Goal: Task Accomplishment & Management: Complete application form

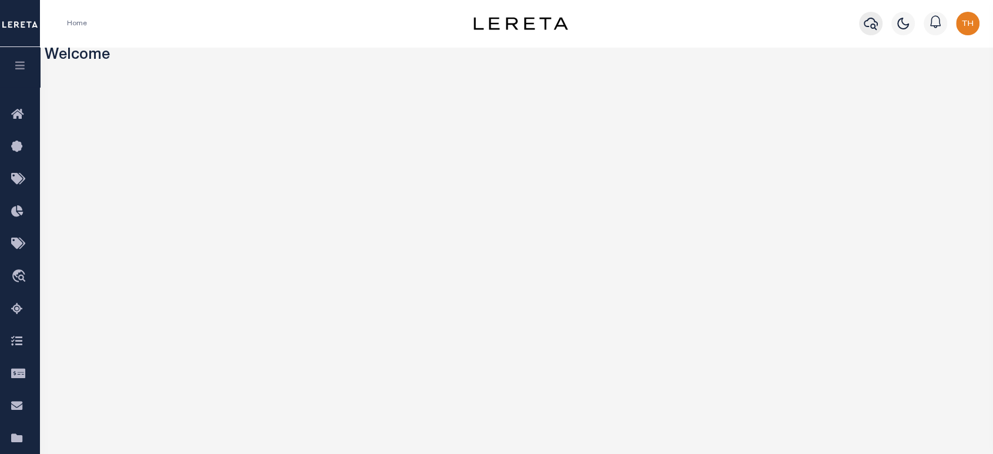
click at [587, 19] on icon "button" at bounding box center [871, 24] width 14 height 12
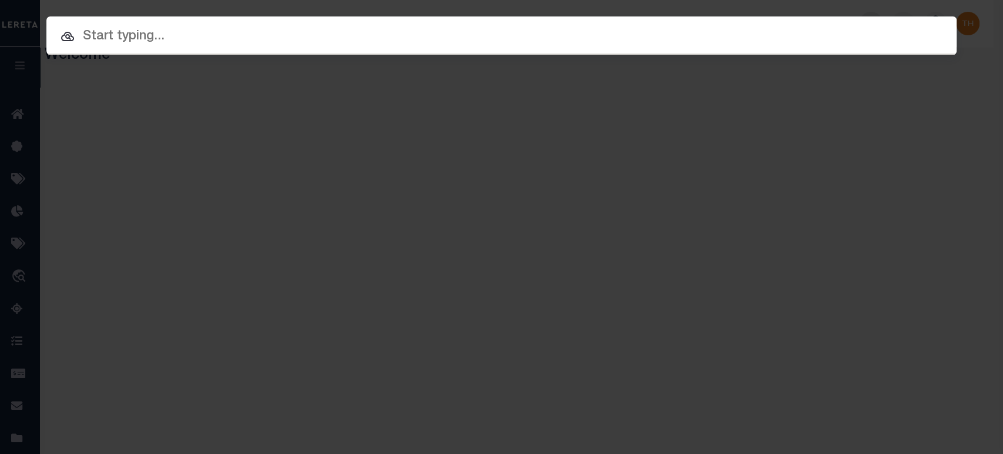
paste input "01002298800"
type input "01002298800"
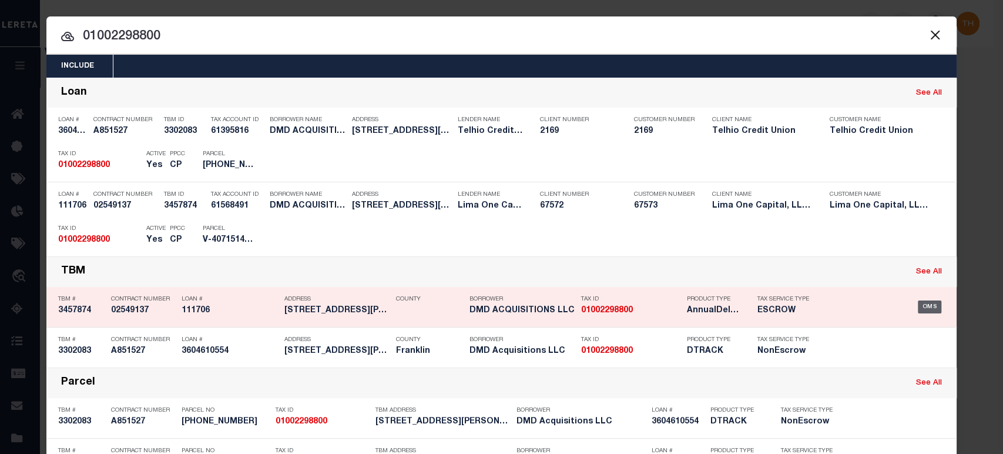
click at [587, 303] on div "OMS" at bounding box center [930, 306] width 24 height 13
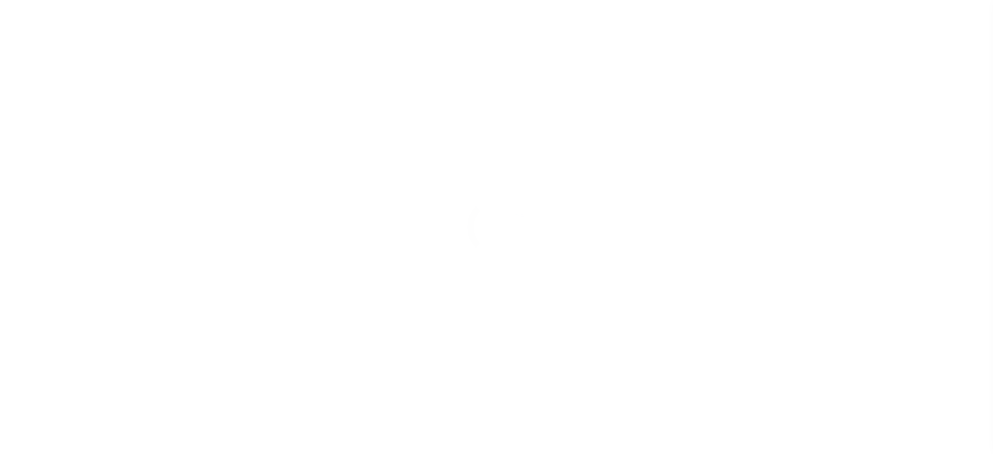
type input "111706"
type input "DMD ACQUISITIONS LLC"
select select
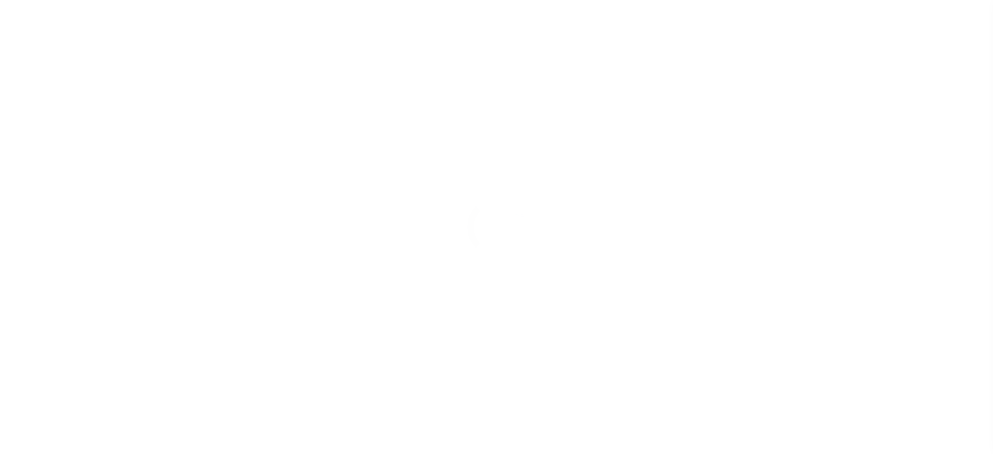
select select
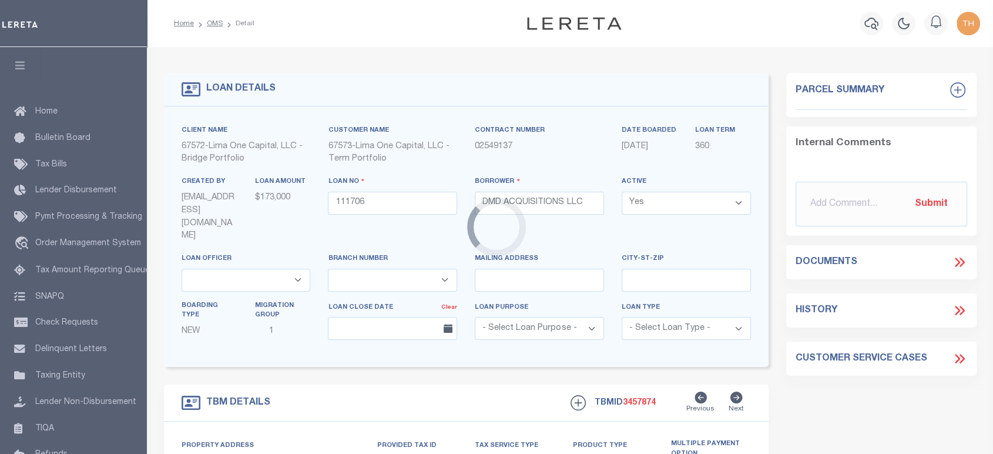
type input "[STREET_ADDRESS][PERSON_NAME]"
radio input "true"
select select "Escrow"
select select
type input "COLUMBUS OH 43205"
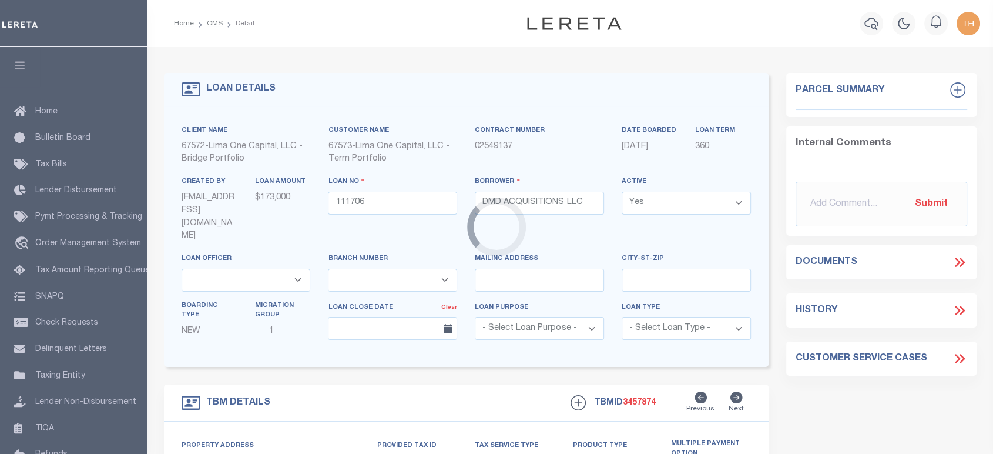
type input "111706-1"
type input "OH"
type textarea "COLLECTOR: ENTITY: PARCEL: 10"
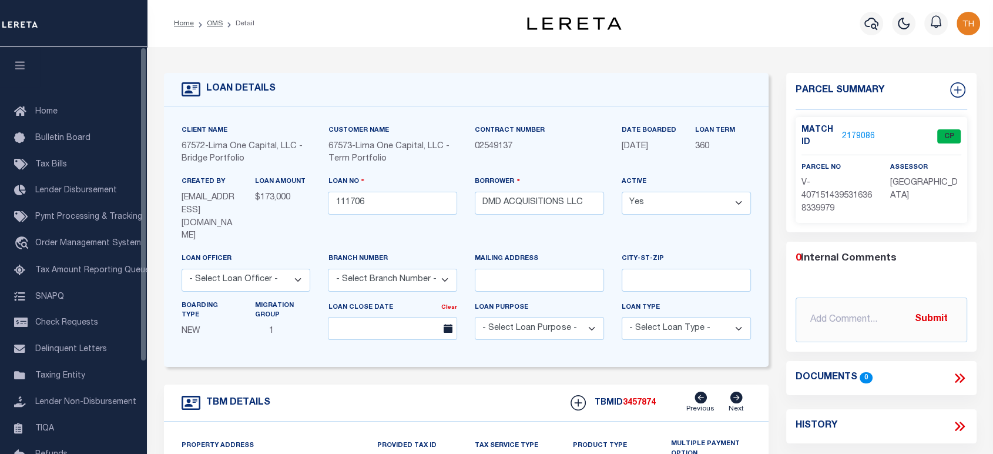
click at [32, 70] on button "button" at bounding box center [20, 67] width 40 height 40
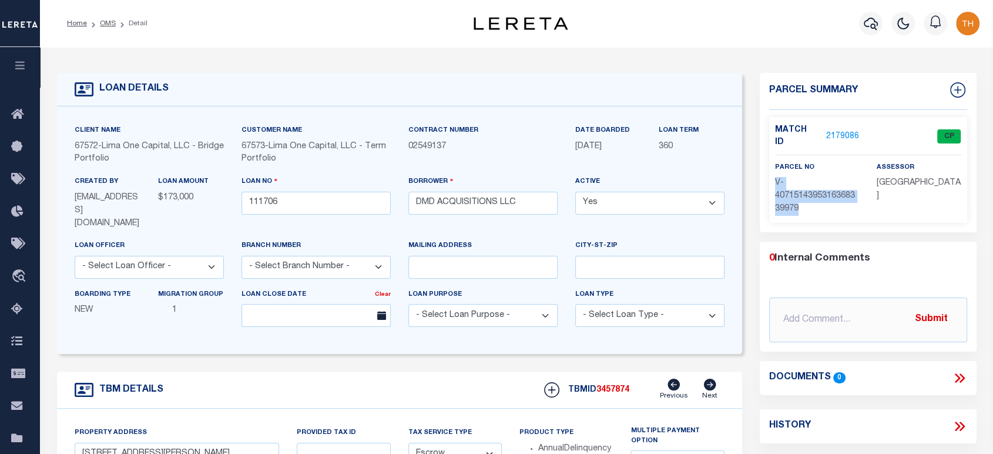
drag, startPoint x: 776, startPoint y: 174, endPoint x: 801, endPoint y: 195, distance: 32.6
click at [801, 195] on p "V-4071514395316368339979" at bounding box center [817, 196] width 84 height 39
click at [835, 130] on link "2179086" at bounding box center [842, 136] width 33 height 12
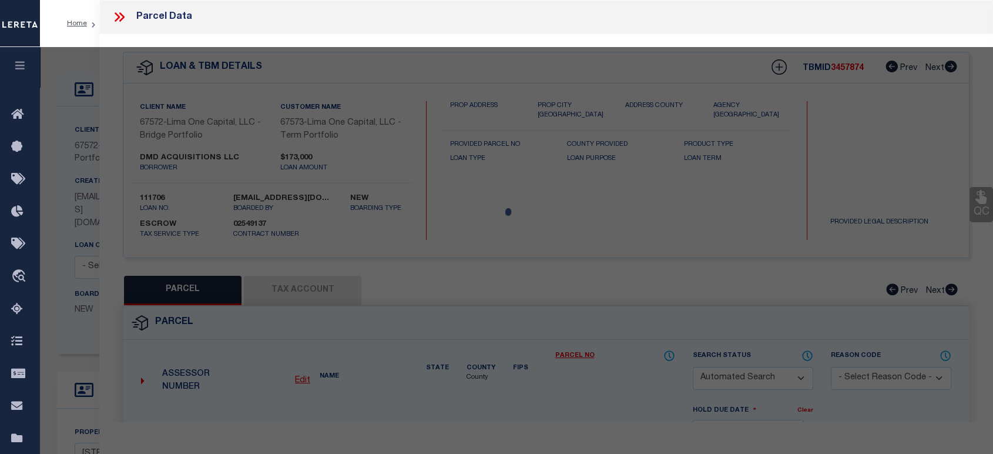
checkbox input "false"
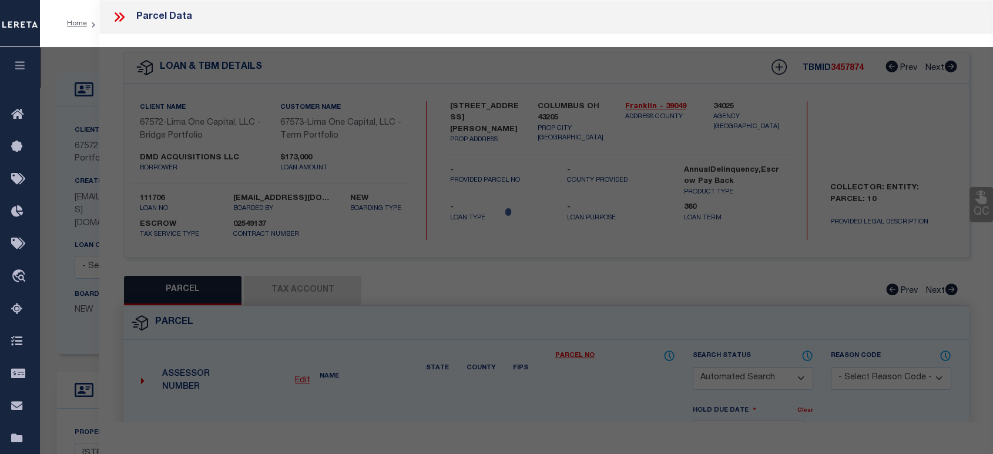
select select "CP"
select select "AGW"
select select
type input "[STREET_ADDRESS][PERSON_NAME]"
checkbox input "false"
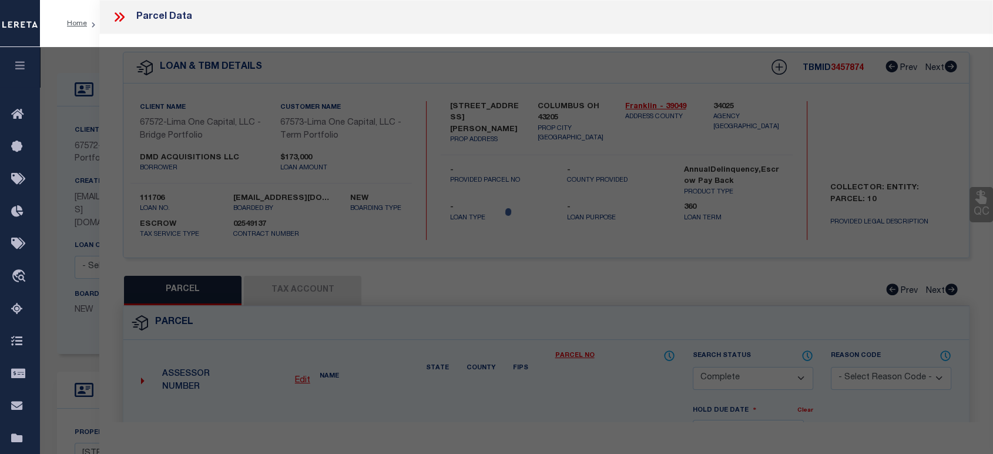
type input "COLUMBUS OH 43205"
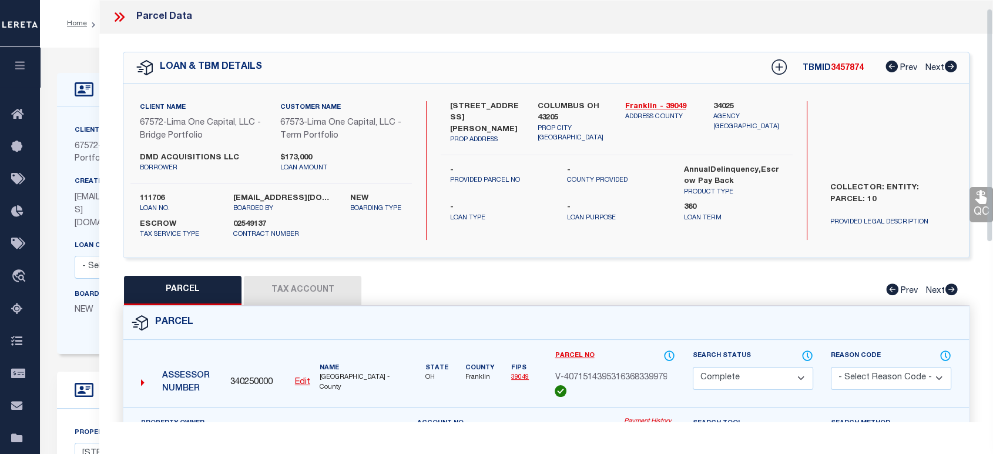
scroll to position [65, 0]
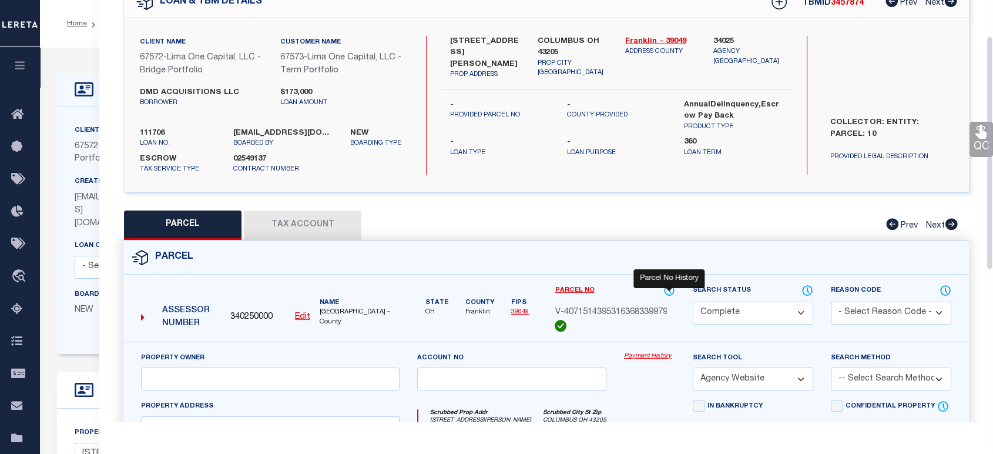
click at [665, 286] on icon at bounding box center [668, 290] width 9 height 9
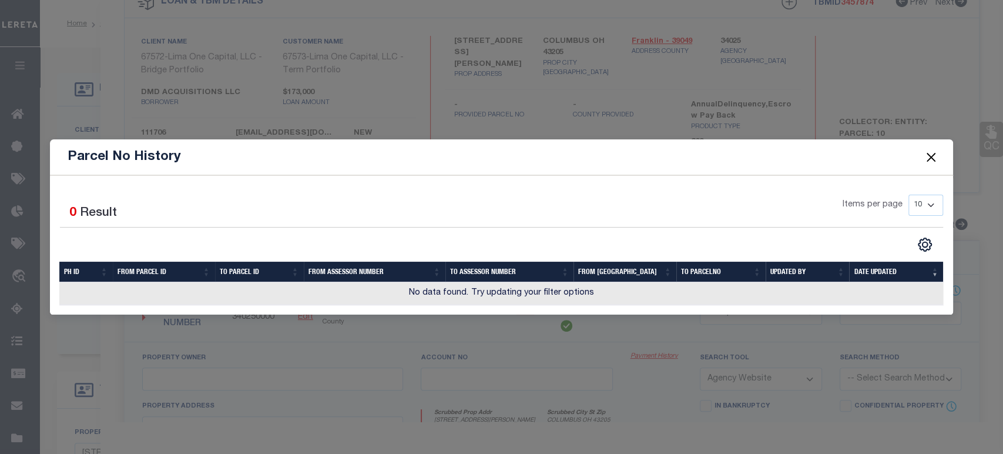
click at [935, 156] on button "Close" at bounding box center [930, 156] width 15 height 15
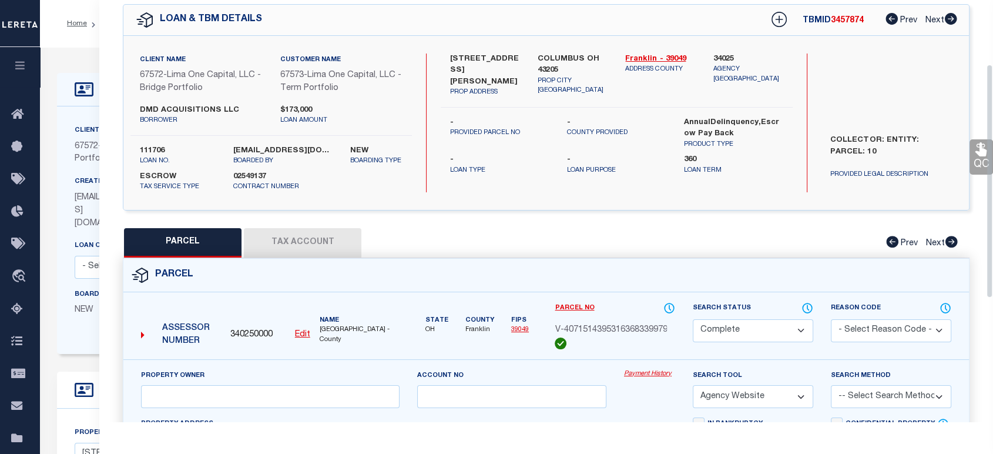
scroll to position [0, 0]
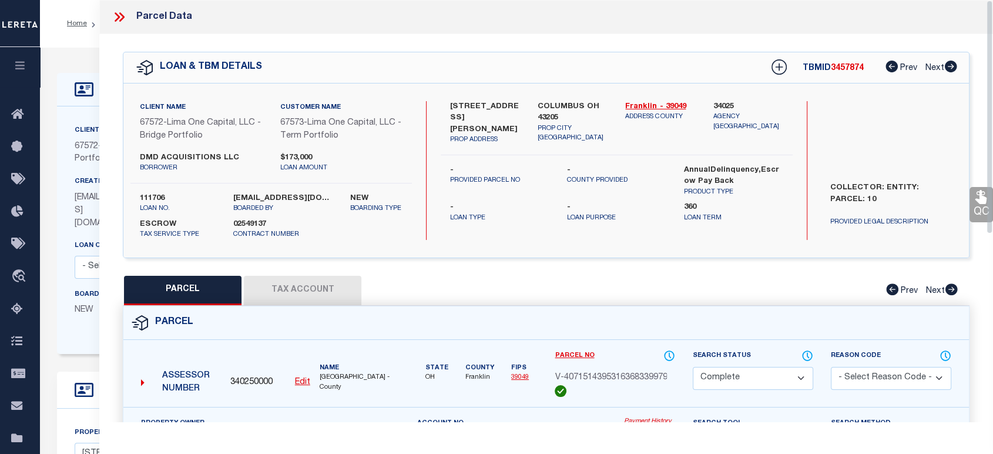
click at [203, 283] on button "PARCEL" at bounding box center [183, 290] width 118 height 29
select select "AS"
select select
checkbox input "false"
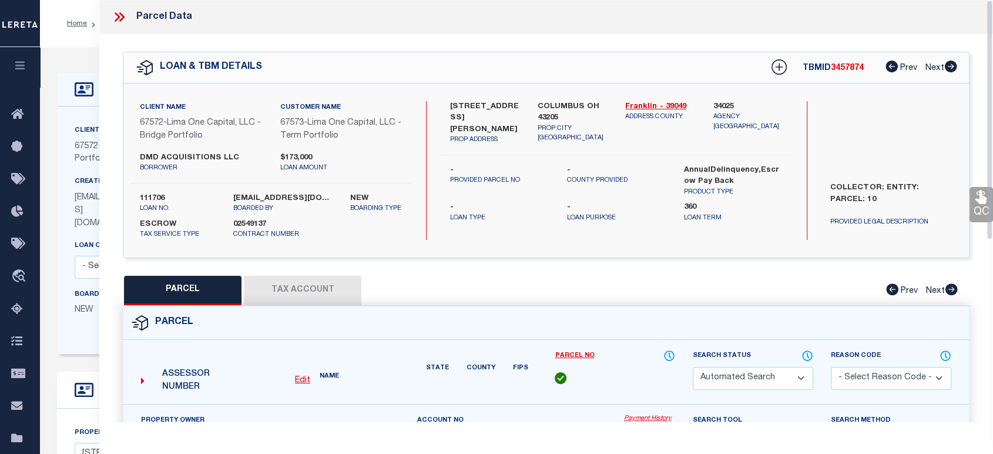
select select "CP"
select select "AGW"
select select
type input "[STREET_ADDRESS][PERSON_NAME]"
checkbox input "false"
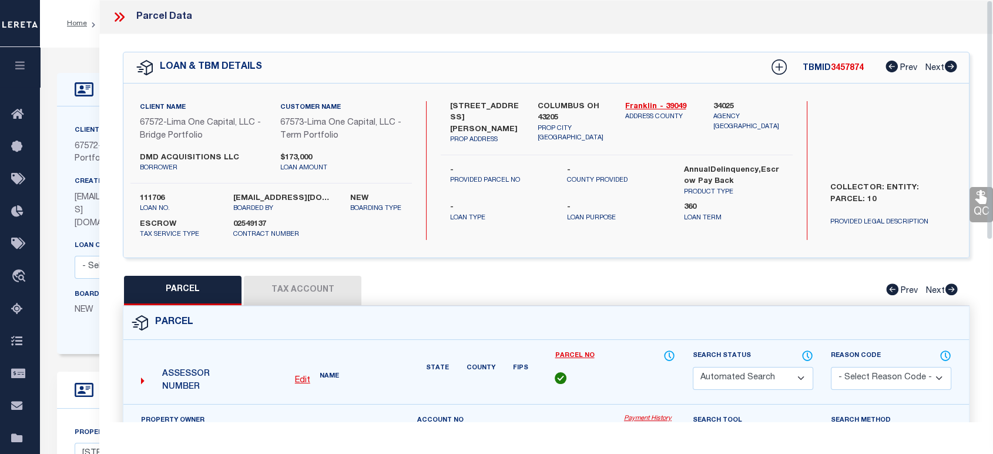
type input "COLUMBUS OH 43205"
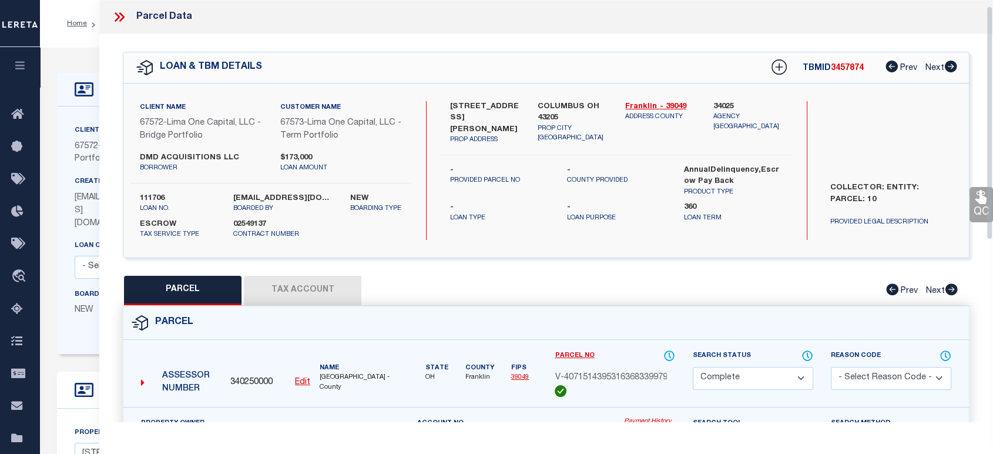
scroll to position [261, 0]
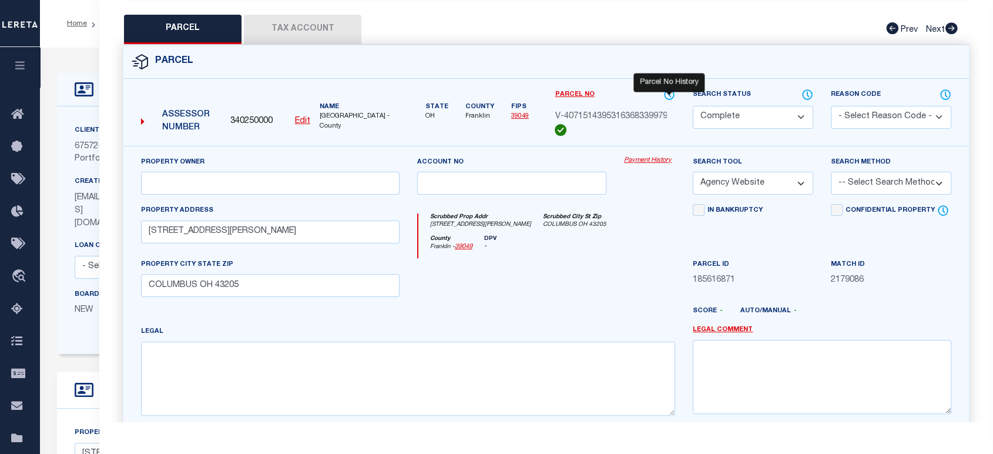
click at [668, 93] on icon at bounding box center [669, 94] width 12 height 13
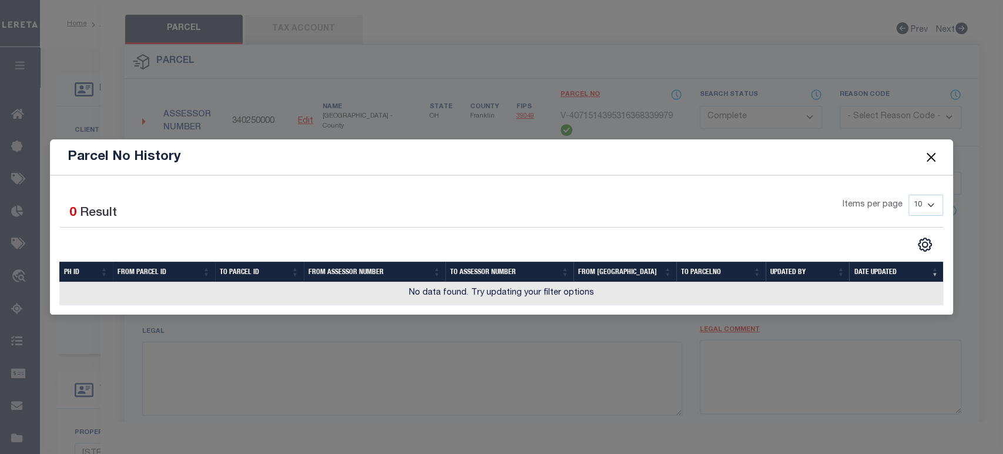
click at [932, 159] on button "Close" at bounding box center [930, 156] width 15 height 15
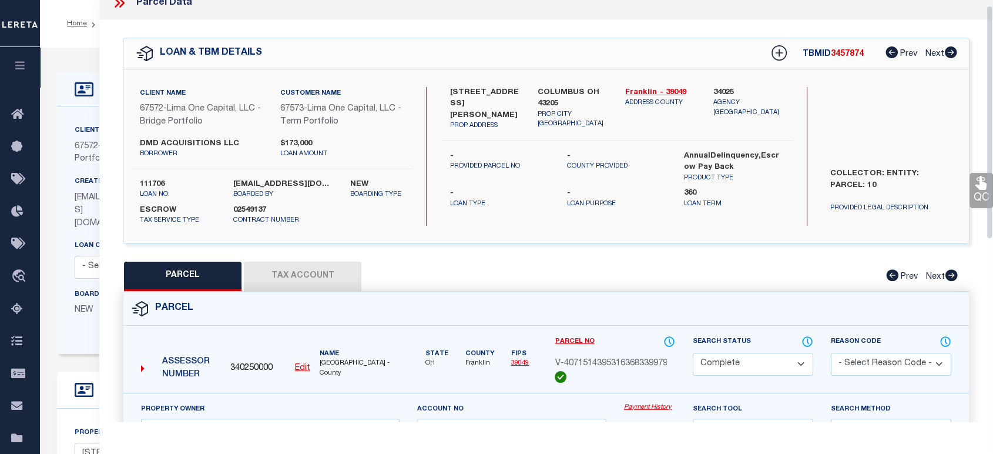
scroll to position [10, 0]
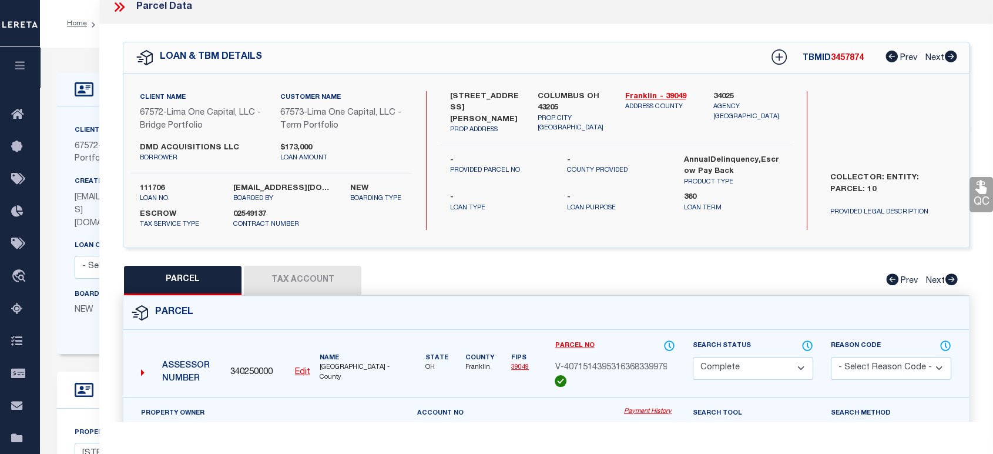
click at [279, 286] on button "Tax Account" at bounding box center [303, 280] width 118 height 29
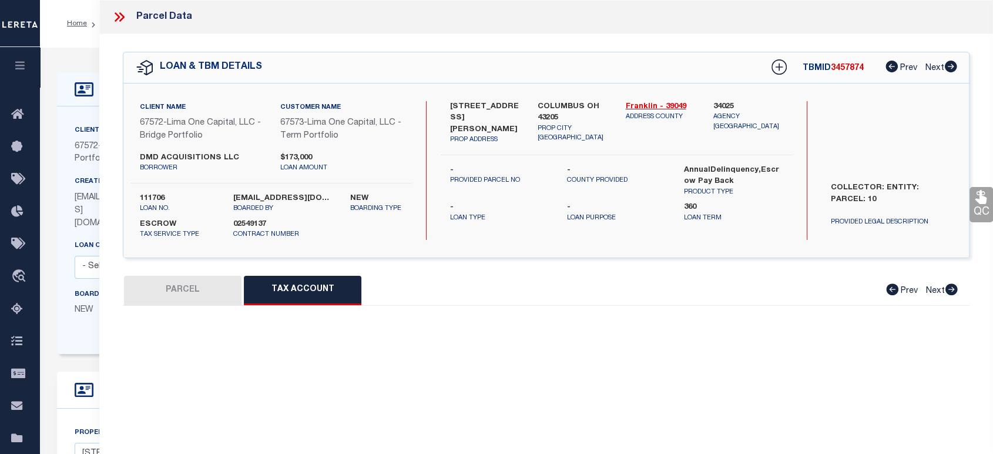
select select "100"
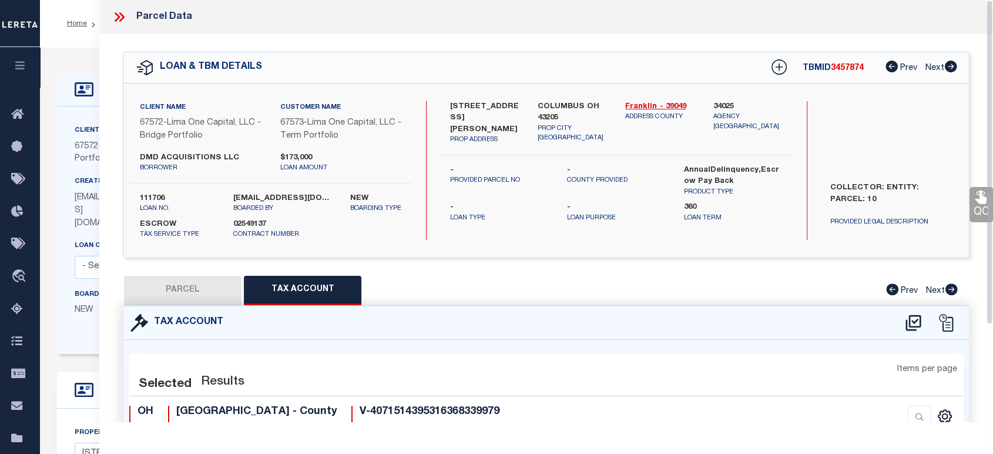
select select "100"
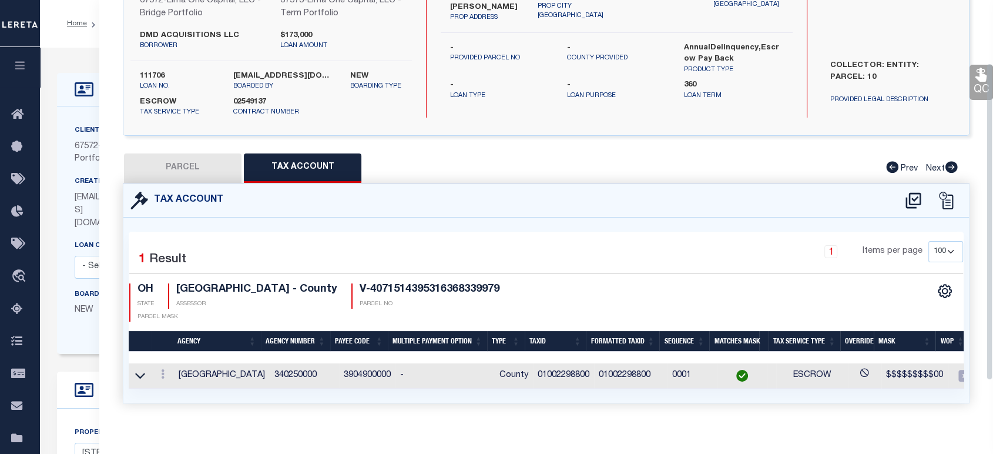
scroll to position [130, 0]
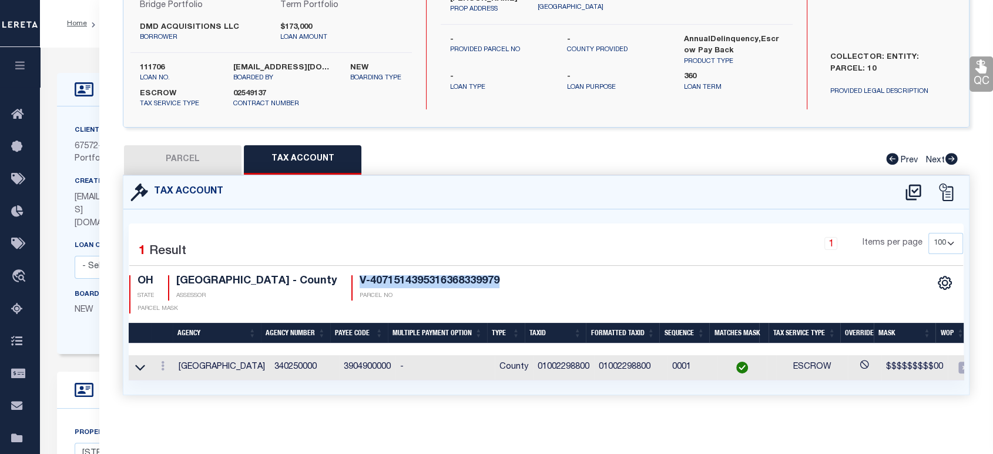
drag, startPoint x: 346, startPoint y: 280, endPoint x: 486, endPoint y: 282, distance: 139.8
click at [486, 282] on div "V-4071514395316368339979 PARCEL NO" at bounding box center [425, 287] width 148 height 25
drag, startPoint x: 383, startPoint y: 296, endPoint x: 344, endPoint y: 277, distance: 42.8
click at [351, 277] on div "V-4071514395316368339979 PARCEL NO" at bounding box center [425, 287] width 148 height 25
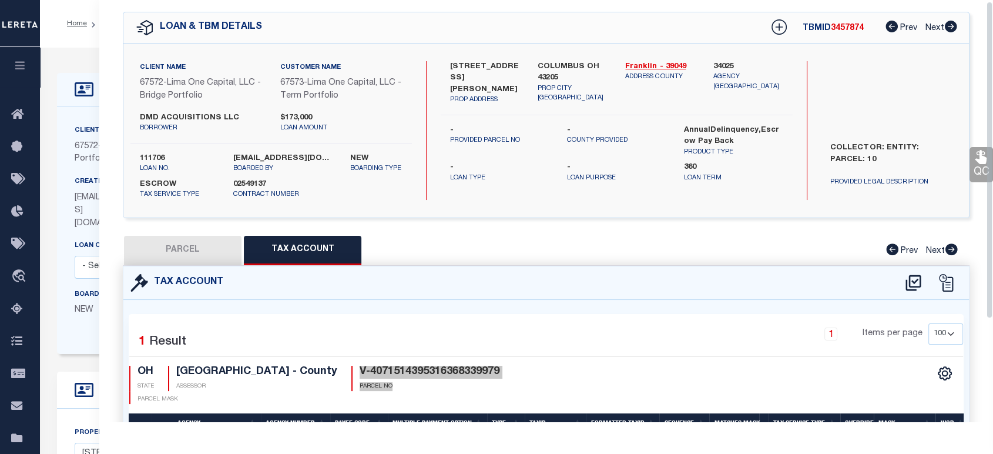
scroll to position [0, 0]
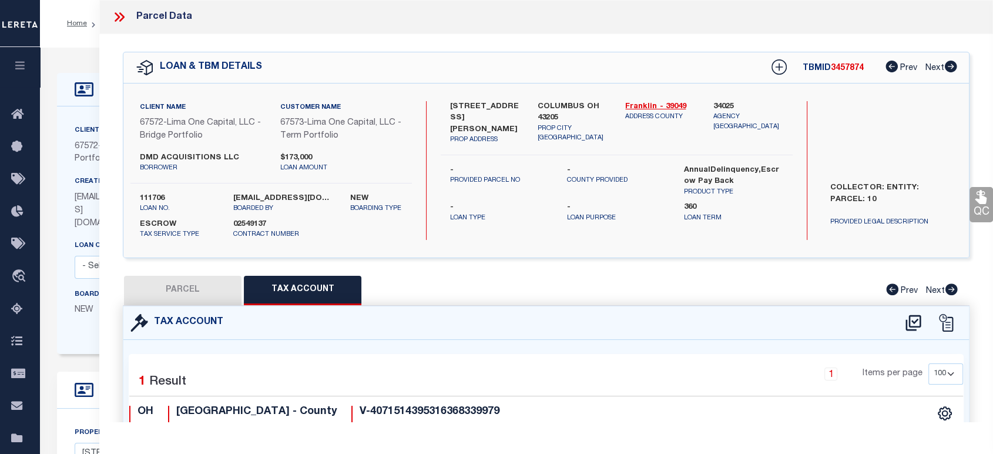
click at [113, 19] on icon at bounding box center [119, 16] width 15 height 15
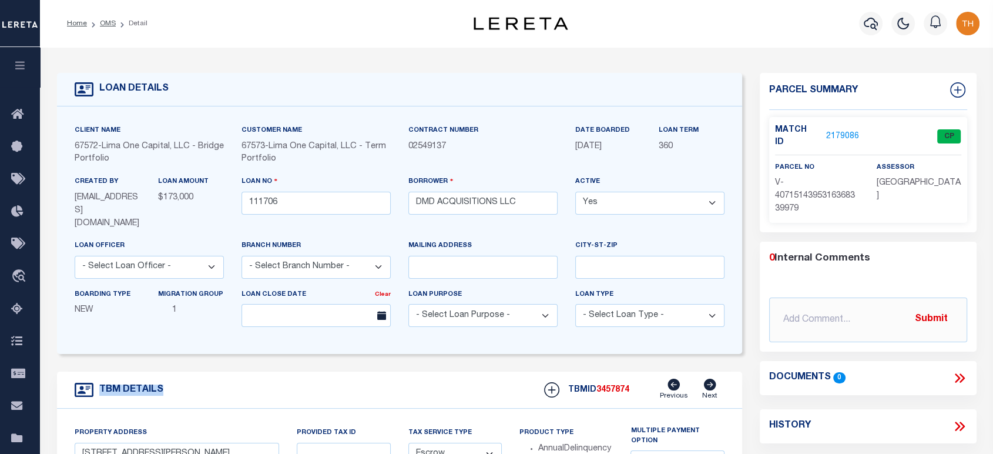
drag, startPoint x: 169, startPoint y: 381, endPoint x: 99, endPoint y: 380, distance: 69.9
click at [99, 380] on div "TBM DETAILS TBMID 3457874 Previous Next" at bounding box center [399, 389] width 685 height 37
drag, startPoint x: 97, startPoint y: 90, endPoint x: 193, endPoint y: 98, distance: 96.1
click at [193, 98] on div "LOAN DETAILS" at bounding box center [399, 89] width 685 height 33
click at [826, 132] on link "2179086" at bounding box center [842, 136] width 33 height 12
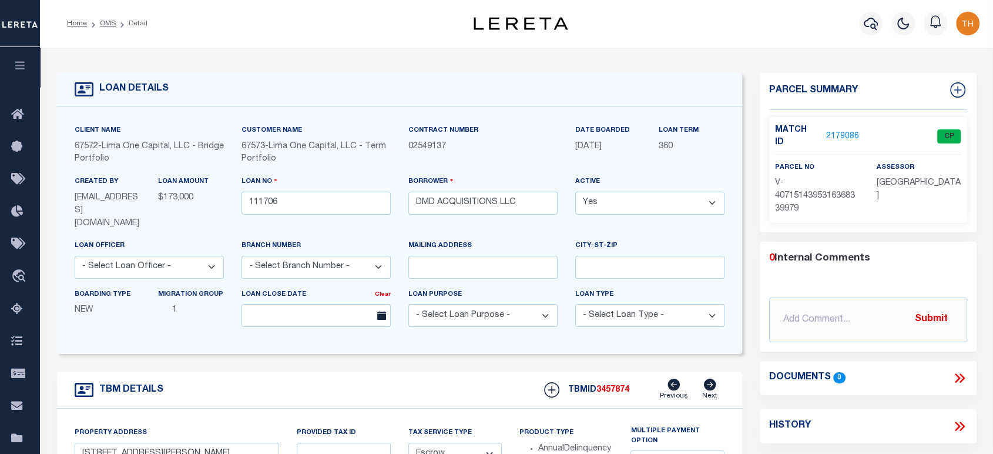
click at [821, 161] on div "parcel no V-4071514395316368339979" at bounding box center [817, 188] width 84 height 55
click at [850, 132] on link "2179086" at bounding box center [842, 136] width 33 height 12
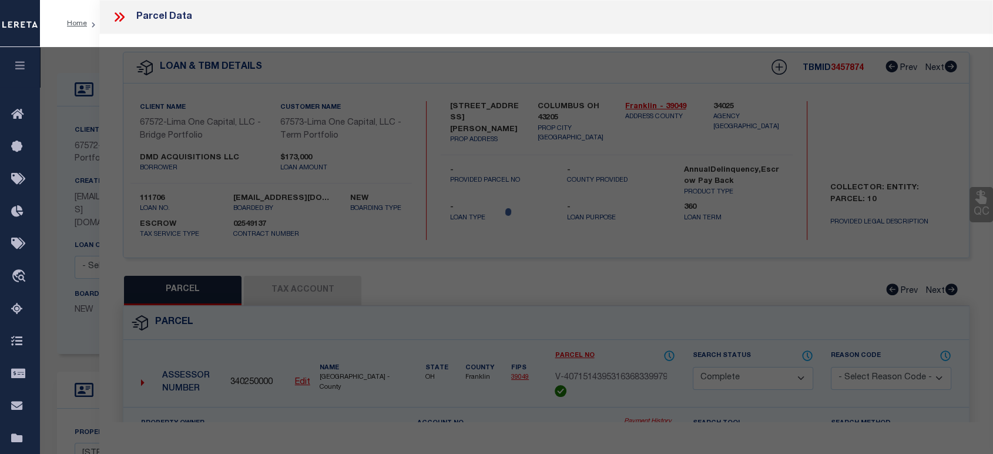
select select "AS"
select select
checkbox input "false"
select select "CP"
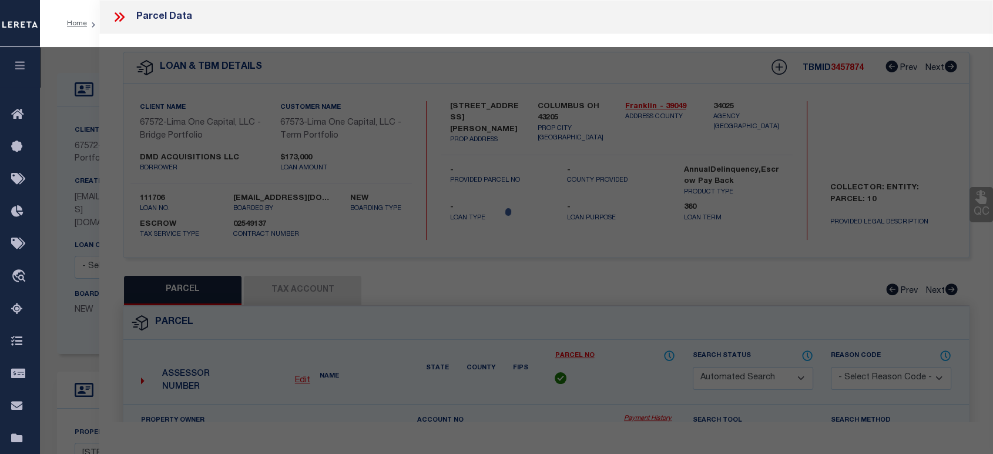
select select "AGW"
select select
type input "[STREET_ADDRESS][PERSON_NAME]"
checkbox input "false"
type input "COLUMBUS OH 43205"
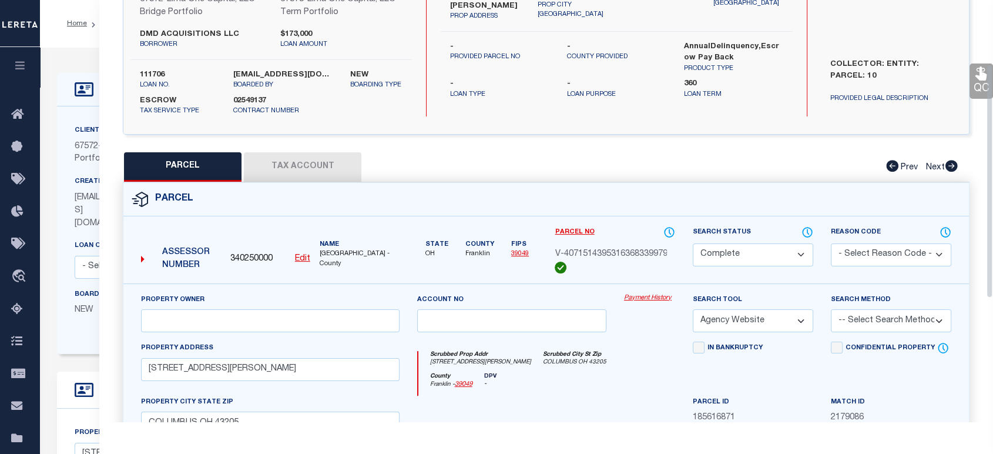
scroll to position [130, 0]
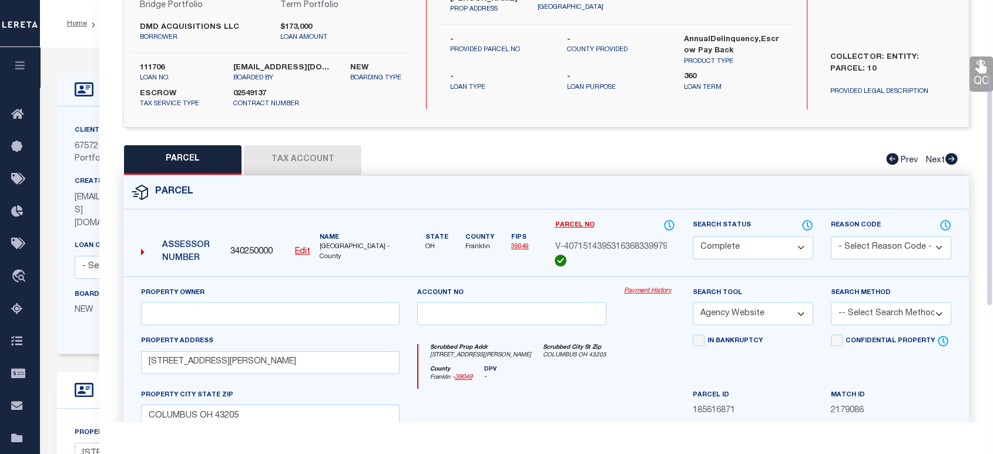
click at [314, 169] on button "Tax Account" at bounding box center [303, 159] width 118 height 29
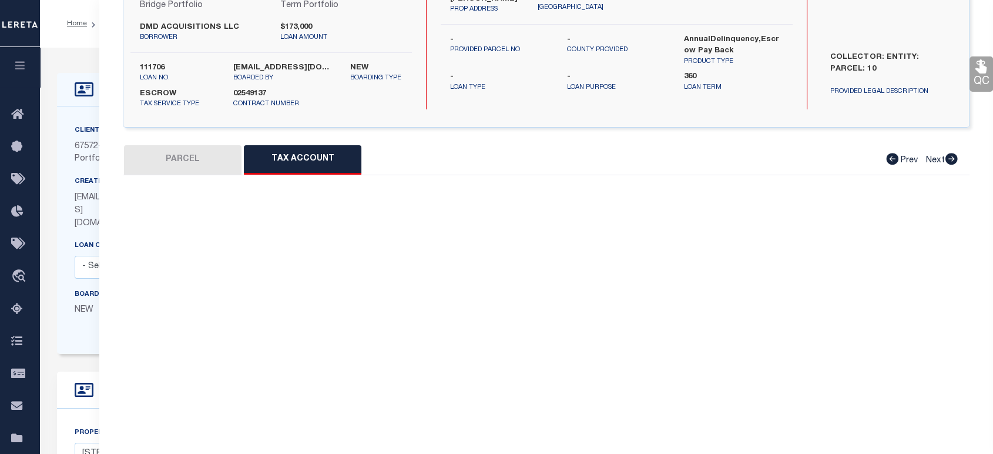
select select "100"
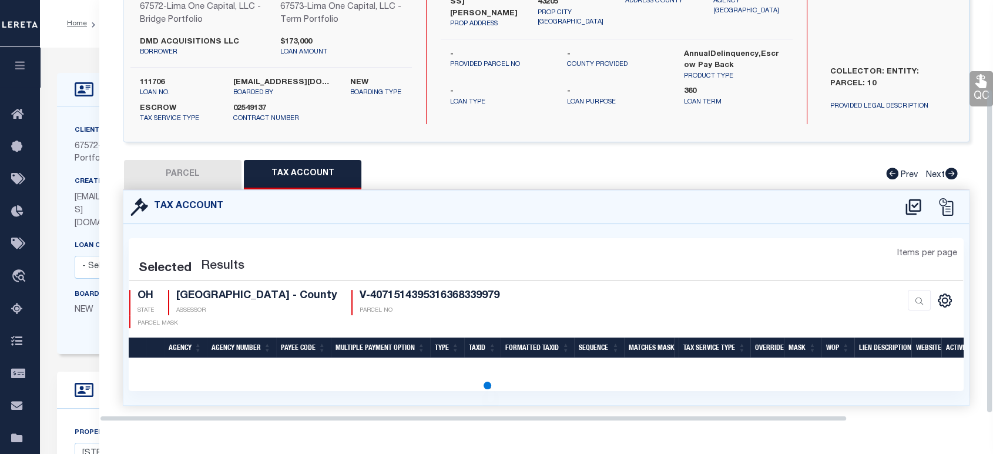
select select "100"
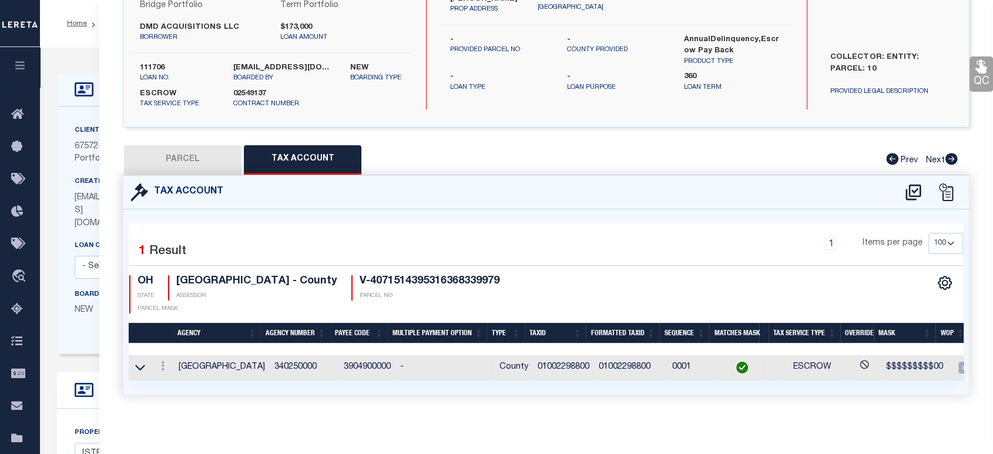
click at [24, 75] on button "button" at bounding box center [20, 67] width 40 height 40
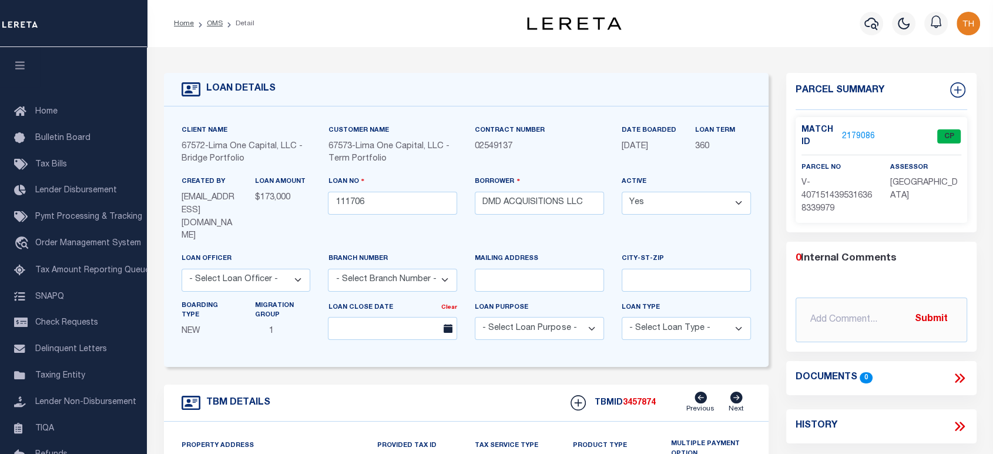
scroll to position [0, 0]
drag, startPoint x: 801, startPoint y: 181, endPoint x: 827, endPoint y: 203, distance: 34.2
click at [827, 203] on span "V-4071514395316368339979" at bounding box center [836, 196] width 71 height 34
click at [841, 212] on p "V-4071514395316368339979" at bounding box center [836, 196] width 71 height 39
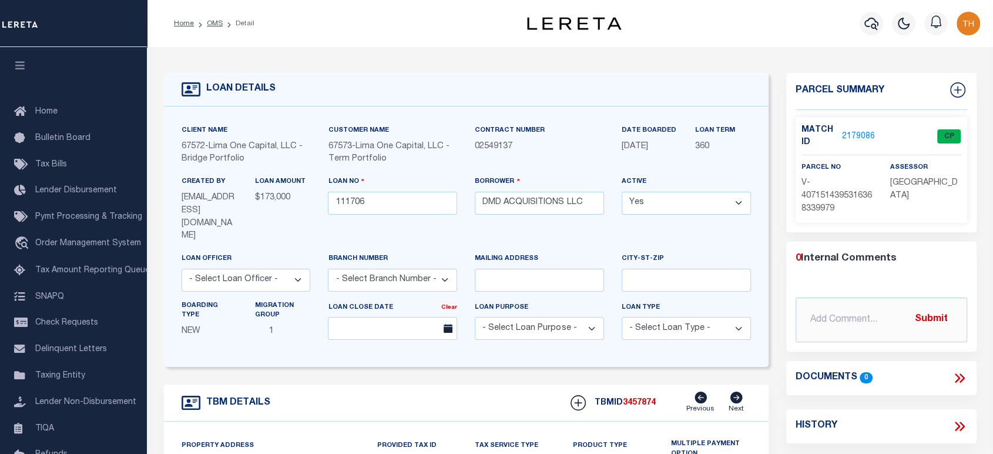
drag, startPoint x: 814, startPoint y: 198, endPoint x: 803, endPoint y: 189, distance: 14.2
click at [811, 196] on span "V-4071514395316368339979" at bounding box center [836, 196] width 71 height 34
drag, startPoint x: 799, startPoint y: 182, endPoint x: 844, endPoint y: 206, distance: 51.3
click at [844, 206] on div "parcel no V-4071514395316368339979" at bounding box center [837, 188] width 89 height 55
click at [867, 131] on link "2179086" at bounding box center [858, 136] width 33 height 12
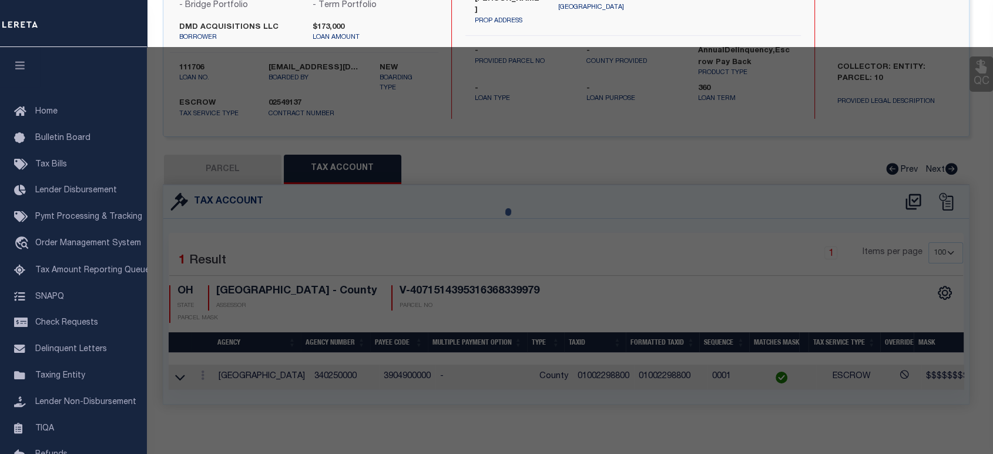
select select "AS"
select select
checkbox input "false"
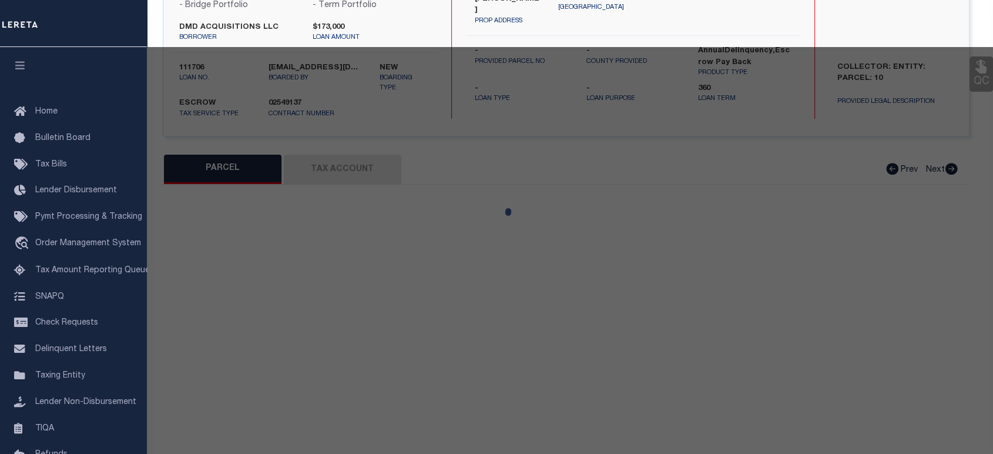
select select "CP"
select select "AGW"
select select
type input "[STREET_ADDRESS][PERSON_NAME]"
checkbox input "false"
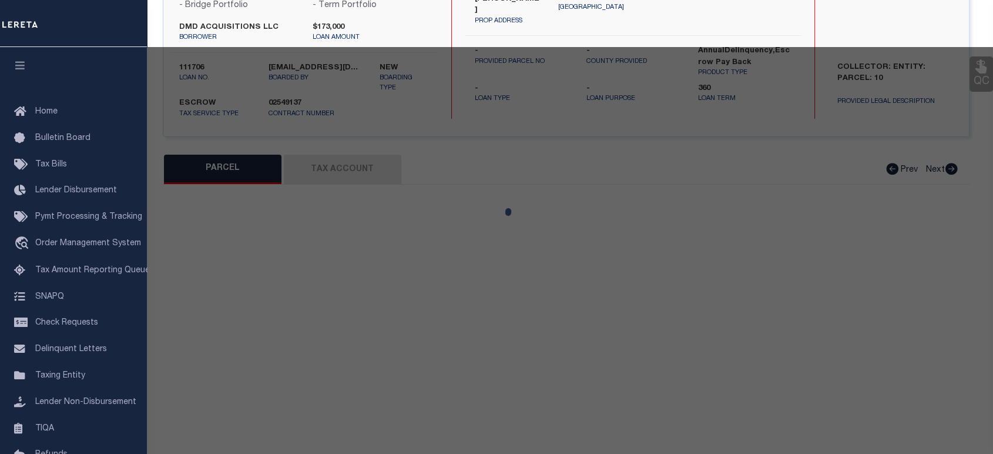
type input "COLUMBUS OH 43205"
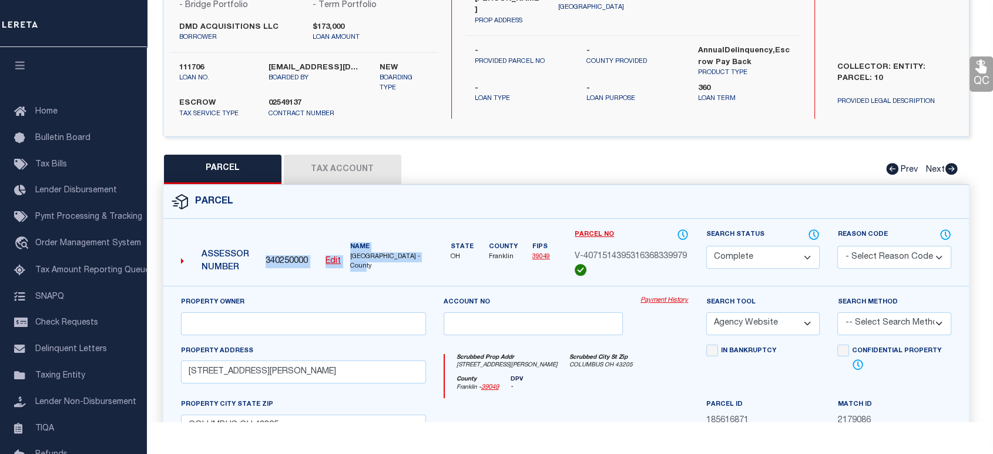
drag, startPoint x: 267, startPoint y: 261, endPoint x: 418, endPoint y: 270, distance: 151.8
click at [418, 270] on div "Assessor Number 340250000 Edit Name FRANKLIN COUNTY -County" at bounding box center [303, 257] width 254 height 48
click at [368, 163] on button "Tax Account" at bounding box center [343, 169] width 118 height 29
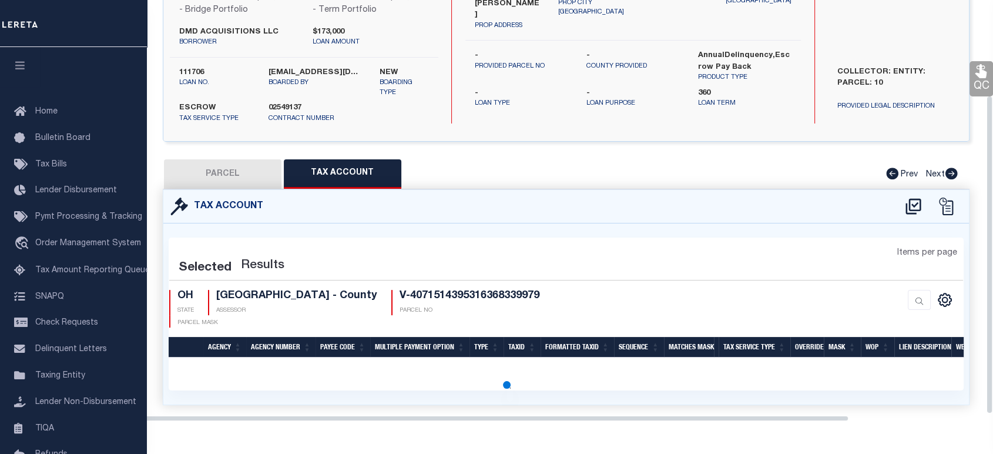
select select "100"
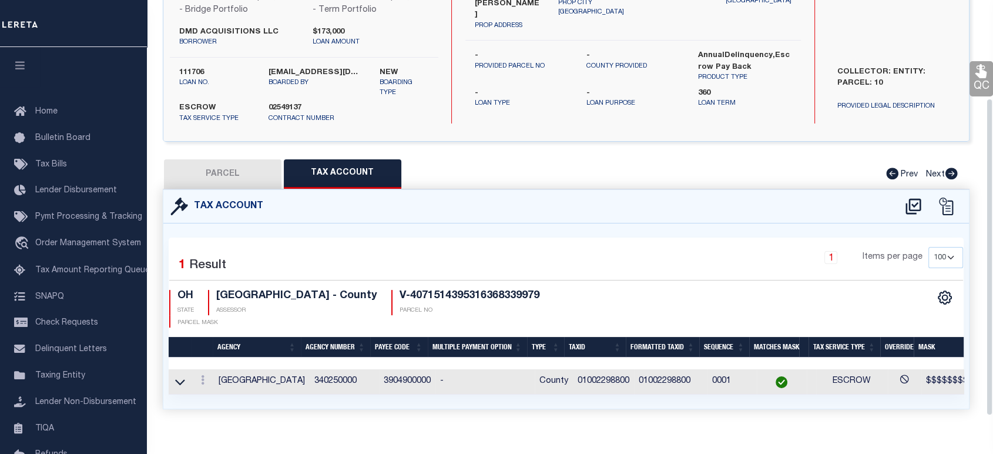
scroll to position [130, 0]
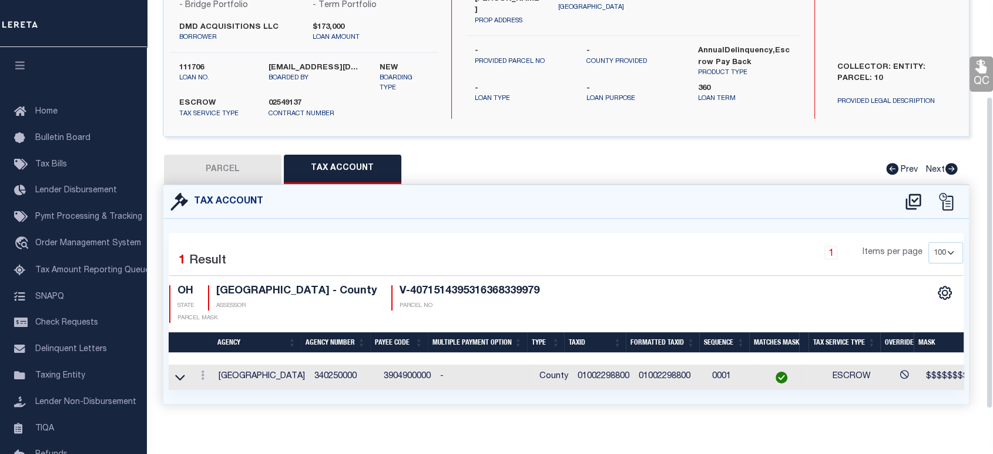
click at [231, 177] on button "PARCEL" at bounding box center [223, 169] width 118 height 29
select select "AS"
select select
checkbox input "false"
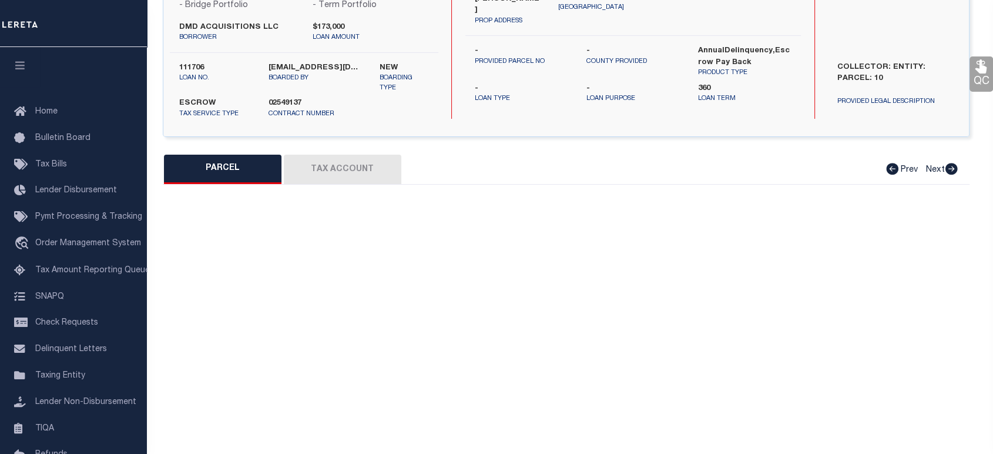
select select "CP"
select select "AGW"
select select
type input "[STREET_ADDRESS][PERSON_NAME]"
checkbox input "false"
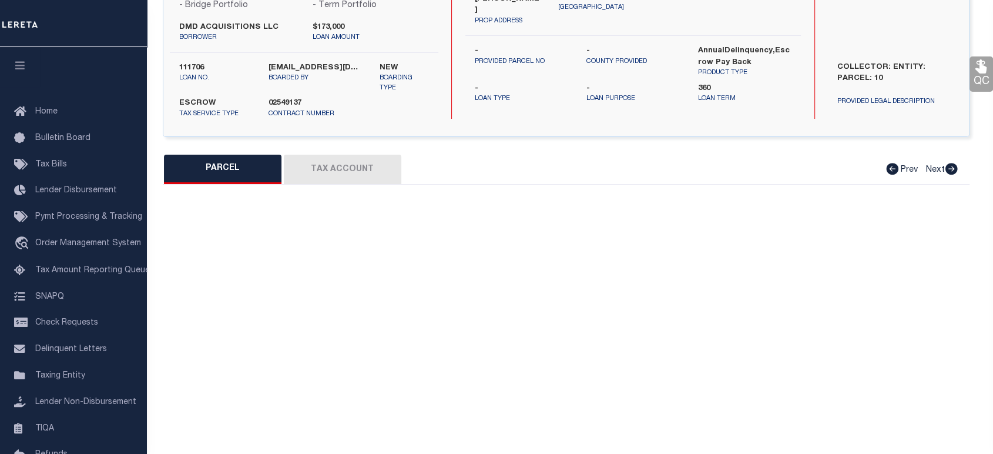
type input "COLUMBUS OH 43205"
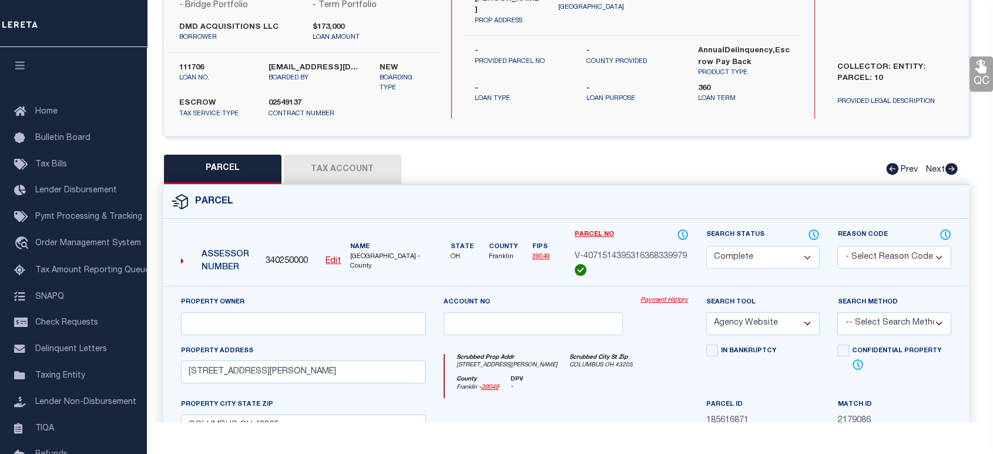
click at [303, 298] on div "Property Owner" at bounding box center [303, 315] width 245 height 39
click at [680, 230] on icon at bounding box center [682, 234] width 9 height 9
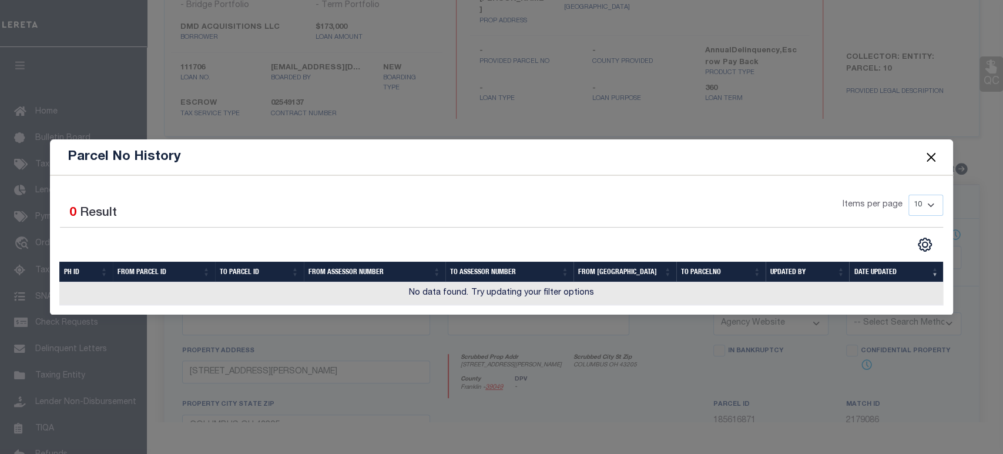
click at [936, 150] on button "Close" at bounding box center [930, 156] width 15 height 15
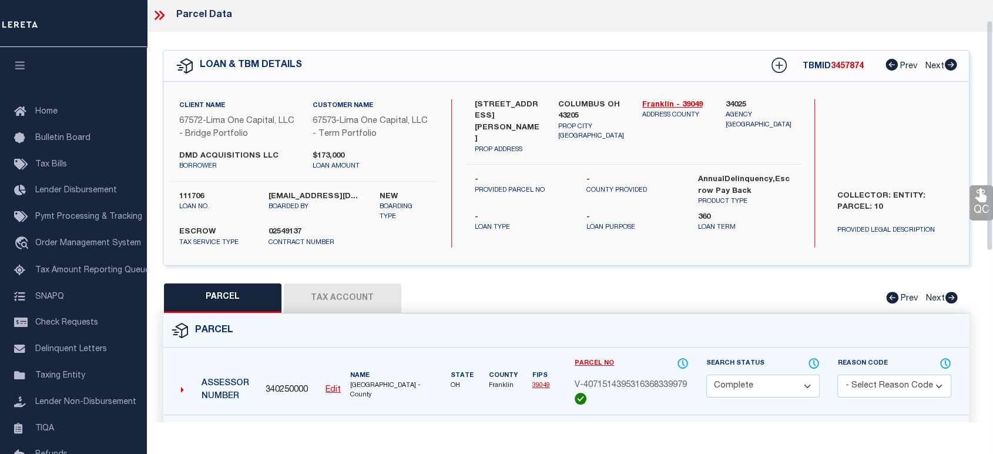
scroll to position [0, 0]
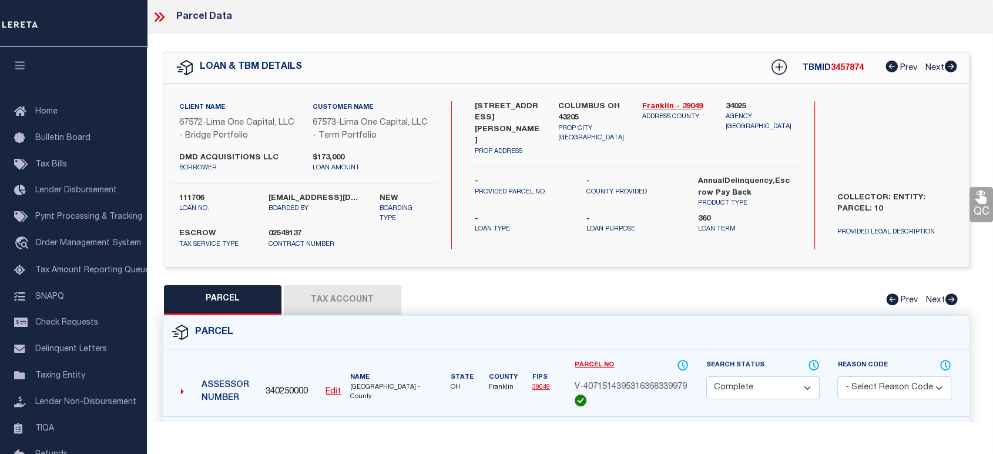
click at [164, 23] on icon at bounding box center [159, 16] width 15 height 15
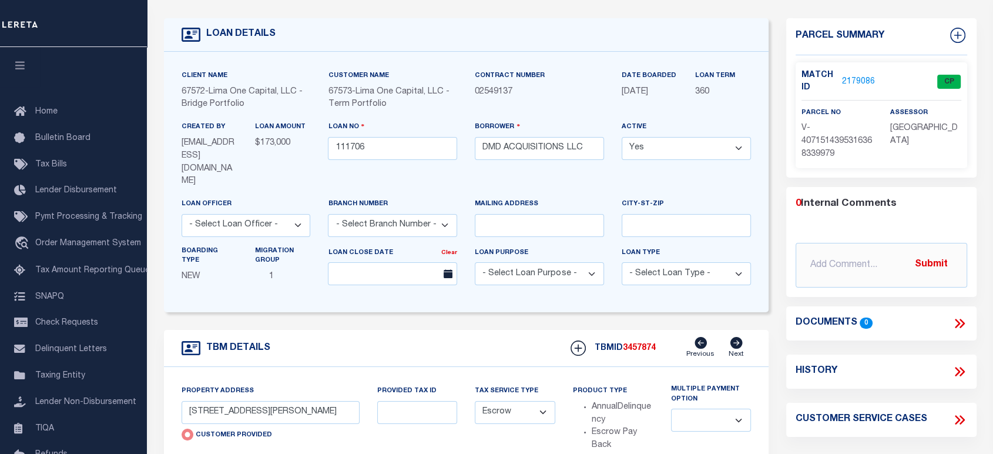
scroll to position [196, 0]
